Goal: Task Accomplishment & Management: Manage account settings

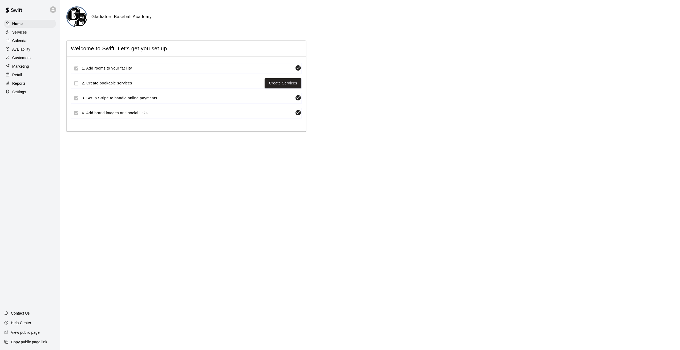
click at [14, 77] on p "Retail" at bounding box center [17, 74] width 10 height 5
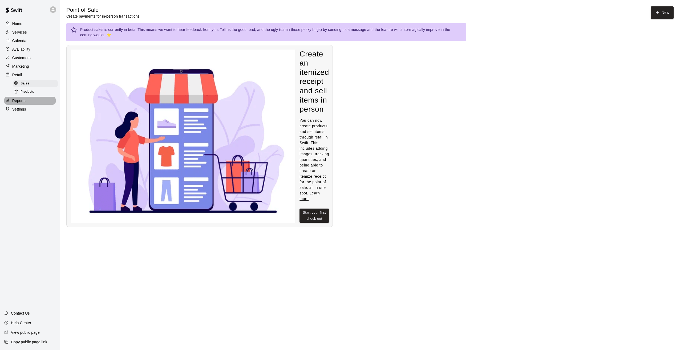
click at [15, 103] on p "Reports" at bounding box center [18, 100] width 13 height 5
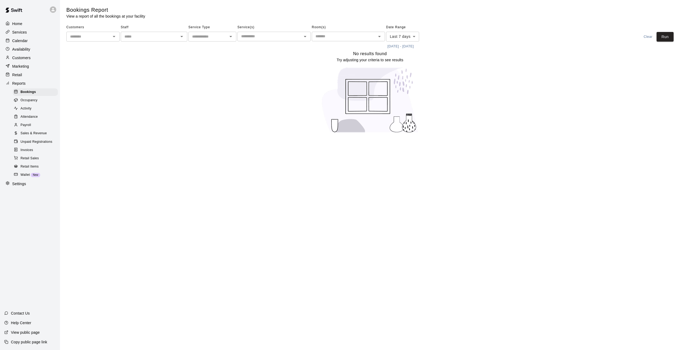
click at [28, 153] on span "Invoices" at bounding box center [27, 150] width 13 height 5
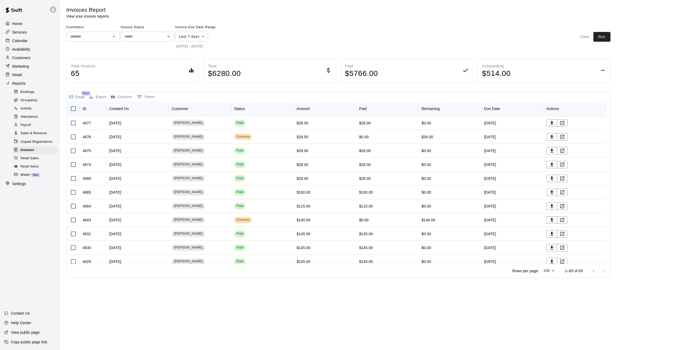
click at [201, 35] on body "Home Services Calendar Availability Customers Marketing Retail Reports Bookings…" at bounding box center [340, 140] width 680 height 280
click at [185, 100] on li "Custom" at bounding box center [191, 101] width 33 height 9
type input "******"
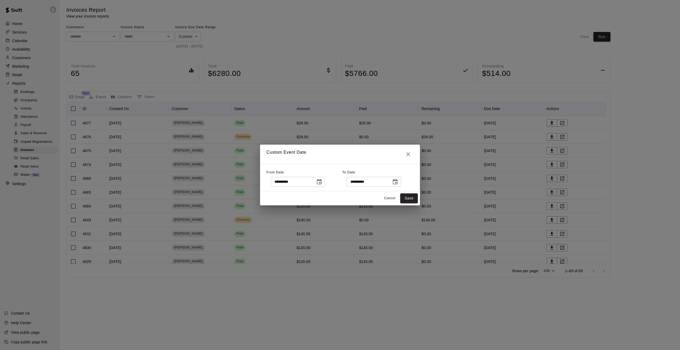
click at [322, 183] on icon "Choose date, selected date is Oct 4, 2025" at bounding box center [319, 181] width 5 height 5
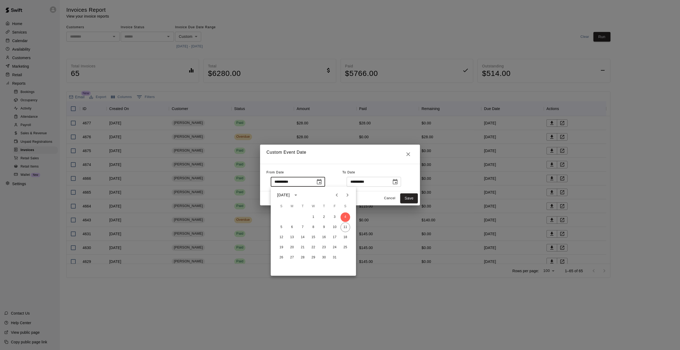
click at [336, 194] on icon "Previous month" at bounding box center [337, 195] width 6 height 6
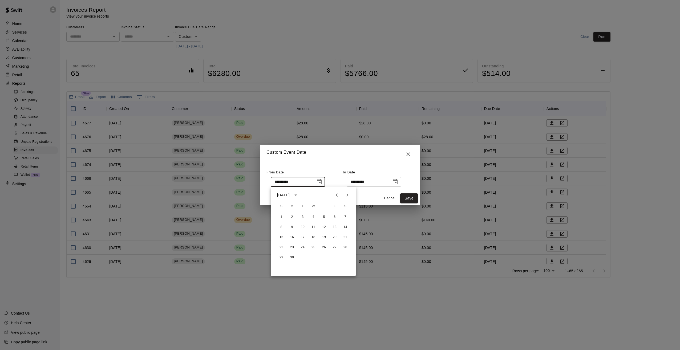
click at [336, 194] on icon "Previous month" at bounding box center [337, 195] width 6 height 6
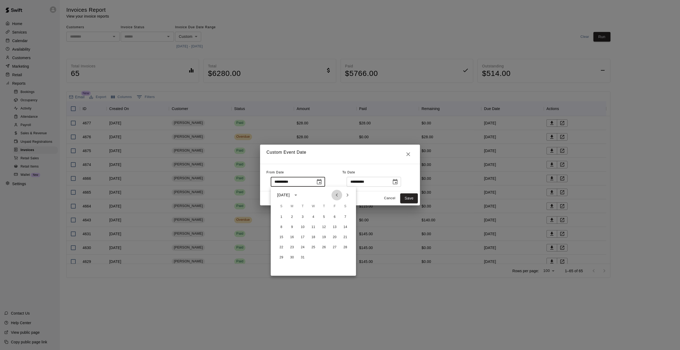
click at [336, 194] on icon "Previous month" at bounding box center [337, 195] width 6 height 6
click at [350, 196] on icon "Next month" at bounding box center [348, 195] width 6 height 6
click at [314, 217] on button "1" at bounding box center [314, 218] width 10 height 10
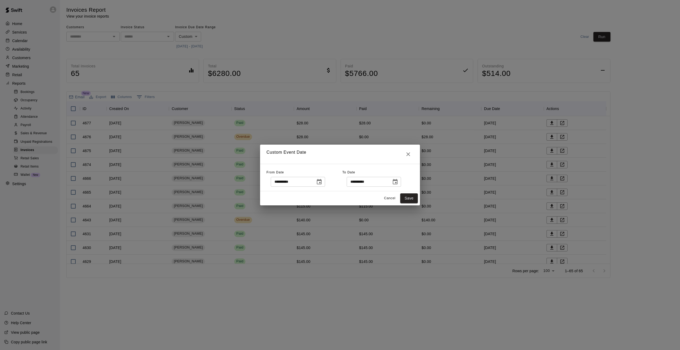
type input "**********"
click at [408, 197] on button "Save" at bounding box center [410, 199] width 18 height 10
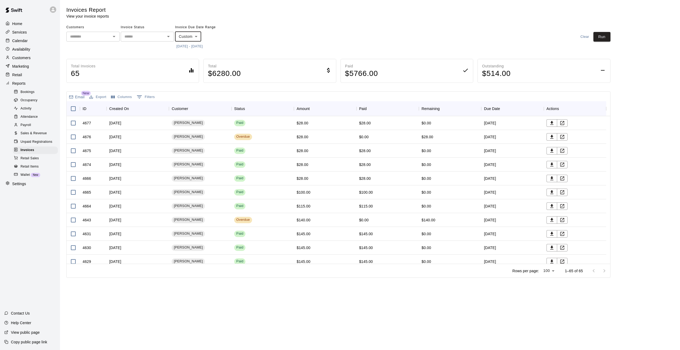
click at [141, 40] on div "​" at bounding box center [147, 37] width 53 height 10
click at [135, 87] on li "Overdue" at bounding box center [147, 83] width 53 height 9
type input "*******"
click at [600, 38] on button "Run" at bounding box center [602, 37] width 17 height 10
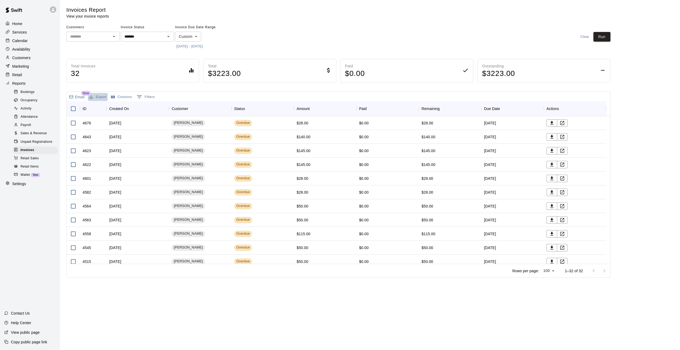
click at [98, 95] on button "Export" at bounding box center [98, 97] width 20 height 8
click at [98, 115] on li "Print" at bounding box center [108, 116] width 41 height 9
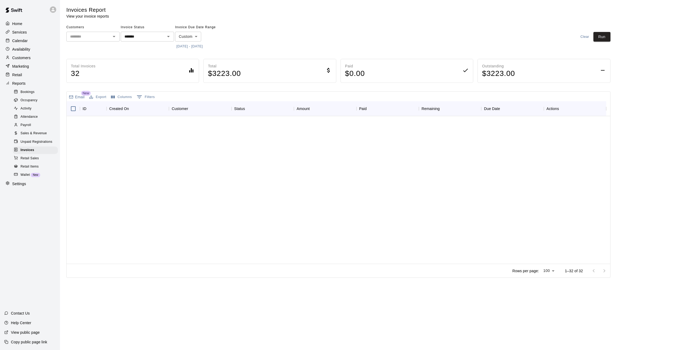
click at [23, 58] on p "Customers" at bounding box center [21, 57] width 18 height 5
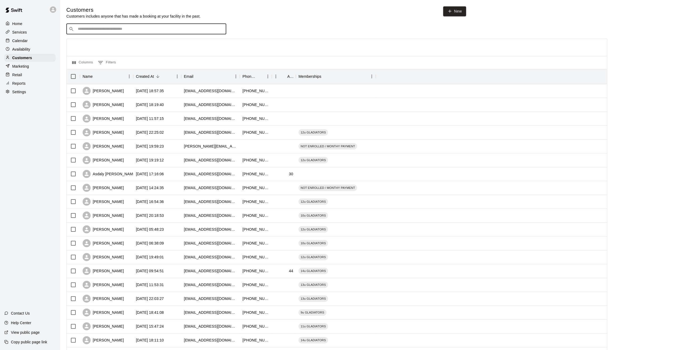
click at [134, 31] on input "Search customers by name or email" at bounding box center [150, 28] width 148 height 5
type input "******"
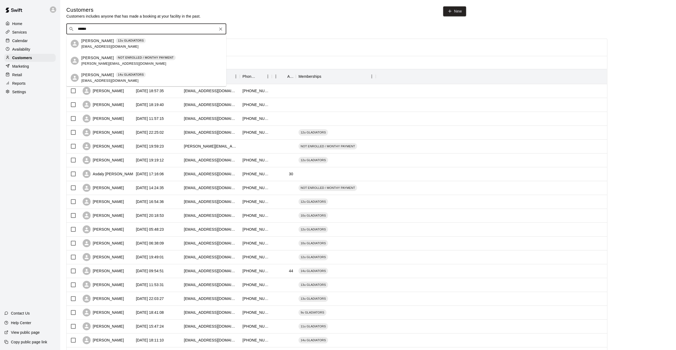
click at [101, 42] on p "Amanda Barlow" at bounding box center [97, 41] width 33 height 6
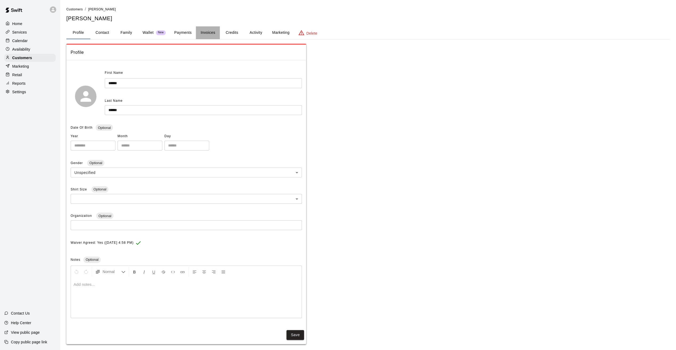
click at [205, 34] on button "Invoices" at bounding box center [208, 32] width 24 height 13
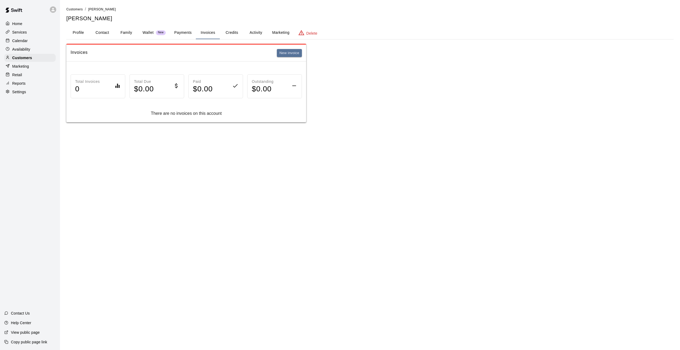
click at [307, 133] on html "Home Services Calendar Availability Customers Marketing Retail Reports Settings…" at bounding box center [340, 66] width 680 height 133
click at [182, 31] on button "Payments" at bounding box center [183, 32] width 26 height 13
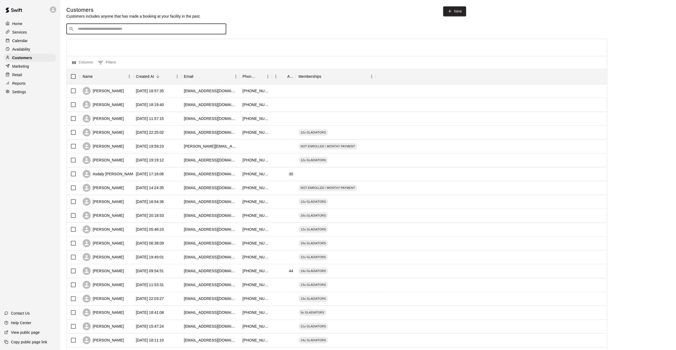
click at [156, 31] on input "Search customers by name or email" at bounding box center [150, 28] width 148 height 5
type input "******"
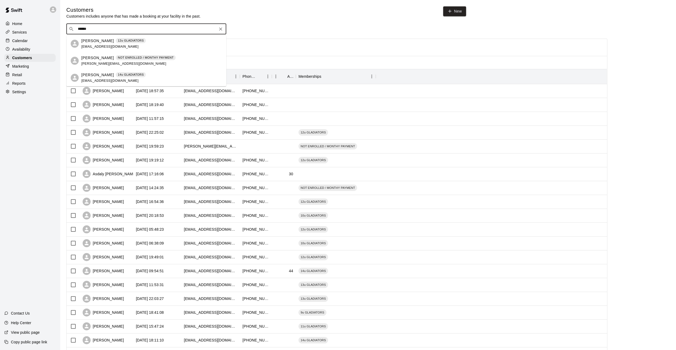
click at [100, 57] on p "[PERSON_NAME]" at bounding box center [97, 58] width 33 height 6
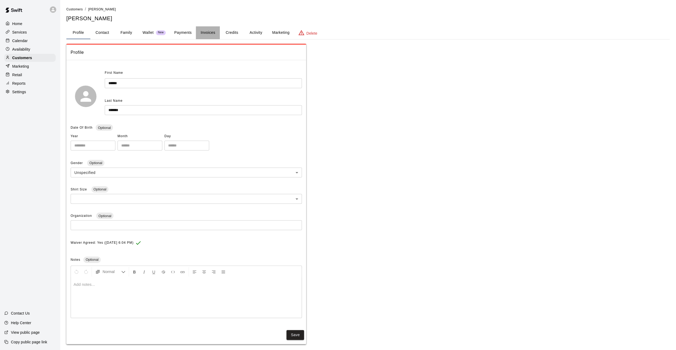
click at [206, 33] on button "Invoices" at bounding box center [208, 32] width 24 height 13
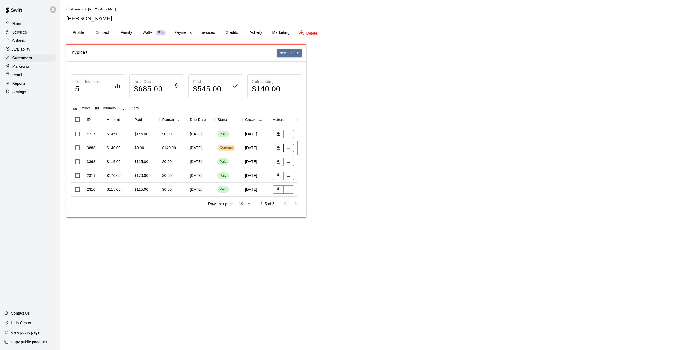
click at [290, 150] on button "..." at bounding box center [288, 148] width 11 height 8
click at [302, 177] on li "Void invoice" at bounding box center [306, 175] width 46 height 9
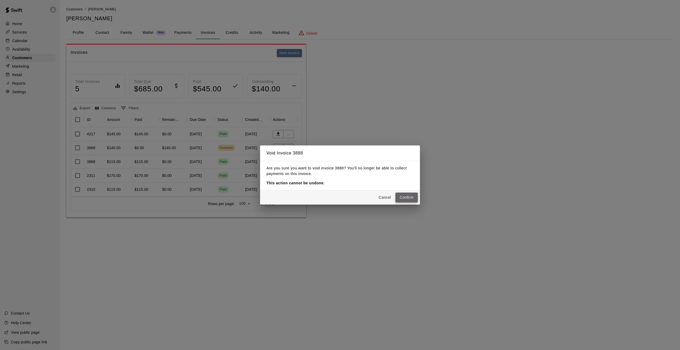
click at [411, 198] on button "Confirm" at bounding box center [407, 198] width 22 height 10
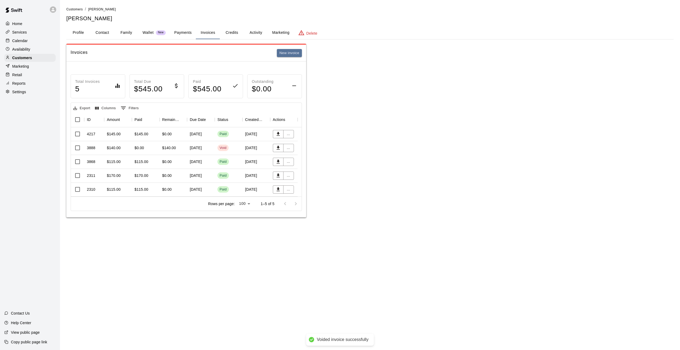
click at [417, 188] on div "Invoices New invoice Total Invoices 5 Total Due $ 545.00 Paid $ 545.00 Outstand…" at bounding box center [370, 131] width 608 height 174
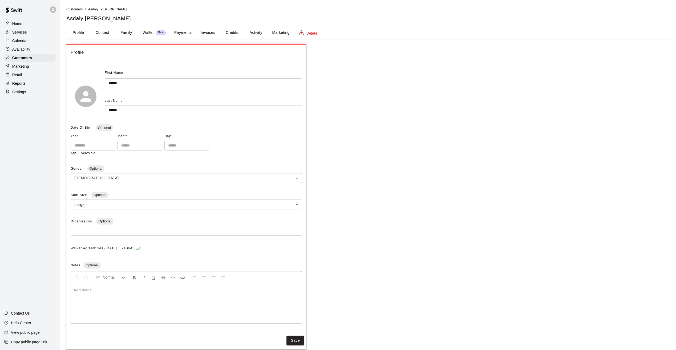
click at [210, 34] on button "Invoices" at bounding box center [208, 32] width 24 height 13
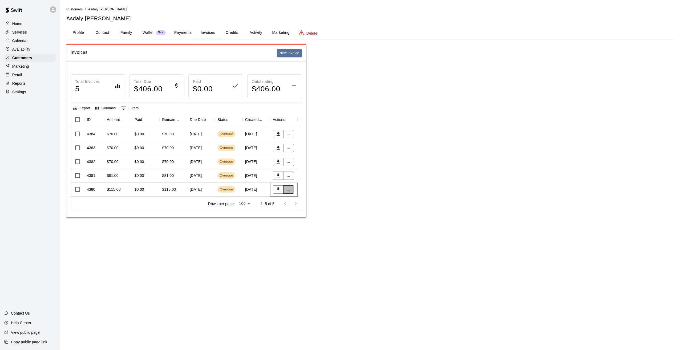
click at [288, 188] on button "..." at bounding box center [288, 190] width 11 height 8
click at [306, 236] on li "Send reminder email" at bounding box center [306, 235] width 46 height 9
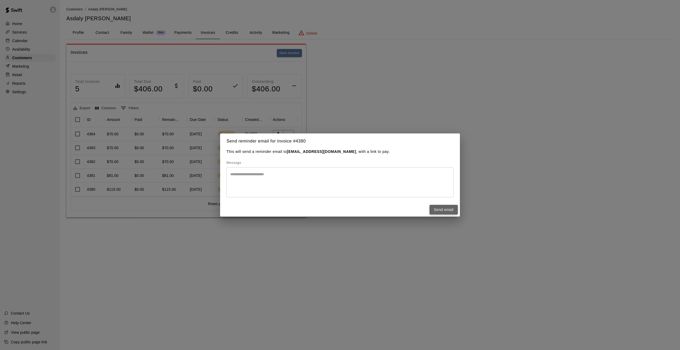
click at [454, 213] on button "Send email" at bounding box center [444, 210] width 28 height 10
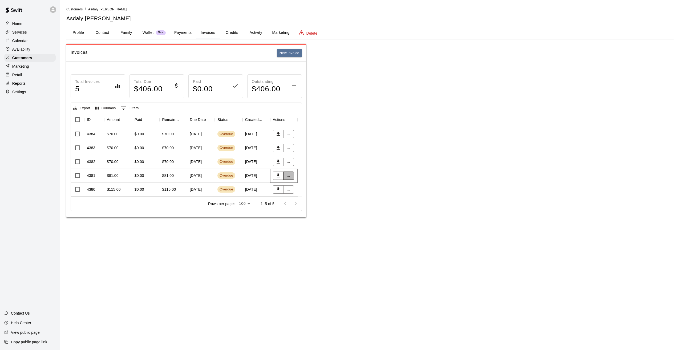
click at [289, 176] on button "..." at bounding box center [288, 176] width 11 height 8
click at [310, 221] on li "Send reminder email" at bounding box center [306, 221] width 46 height 9
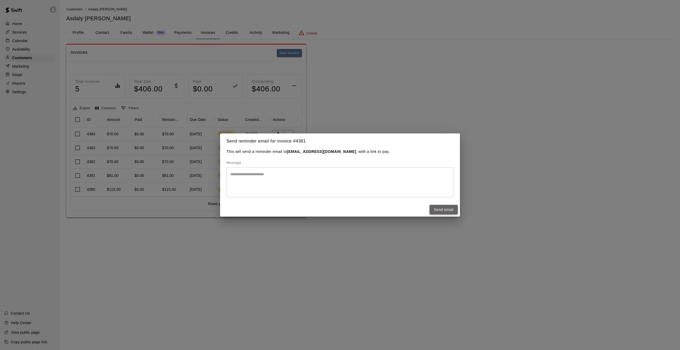
click at [440, 208] on button "Send email" at bounding box center [444, 210] width 28 height 10
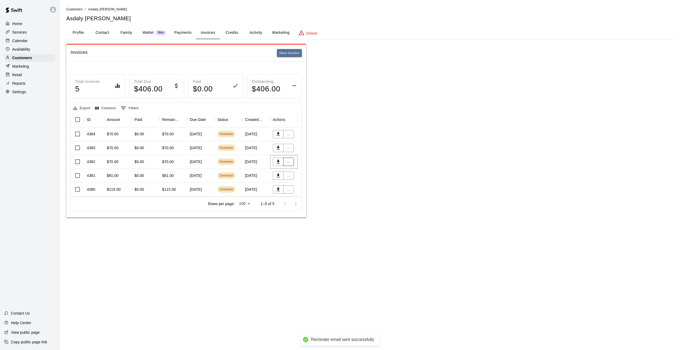
click at [291, 161] on button "..." at bounding box center [288, 162] width 11 height 8
click at [314, 205] on li "Send reminder email" at bounding box center [306, 207] width 46 height 9
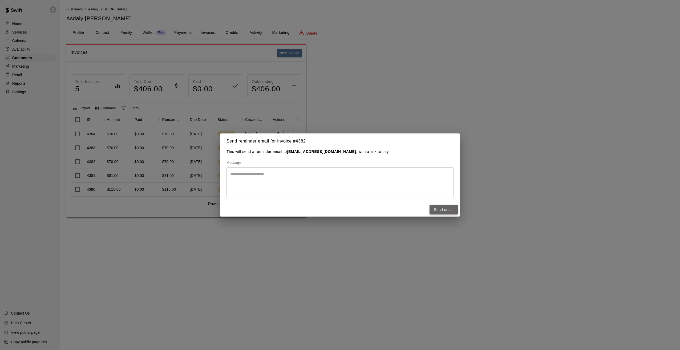
click at [454, 210] on button "Send email" at bounding box center [444, 210] width 28 height 10
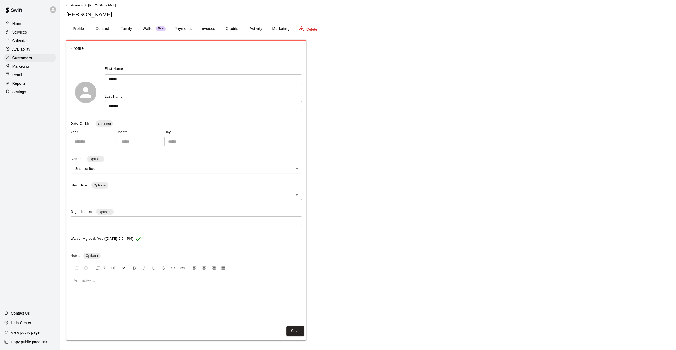
scroll to position [4, 0]
